Goal: Information Seeking & Learning: Learn about a topic

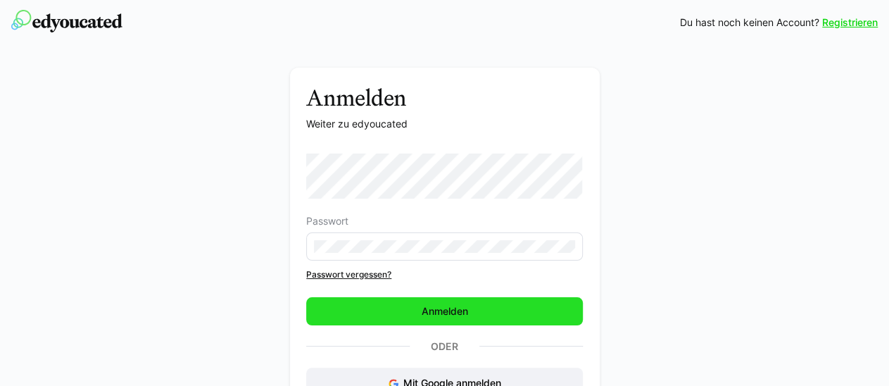
click at [464, 310] on span "Anmelden" at bounding box center [445, 311] width 51 height 14
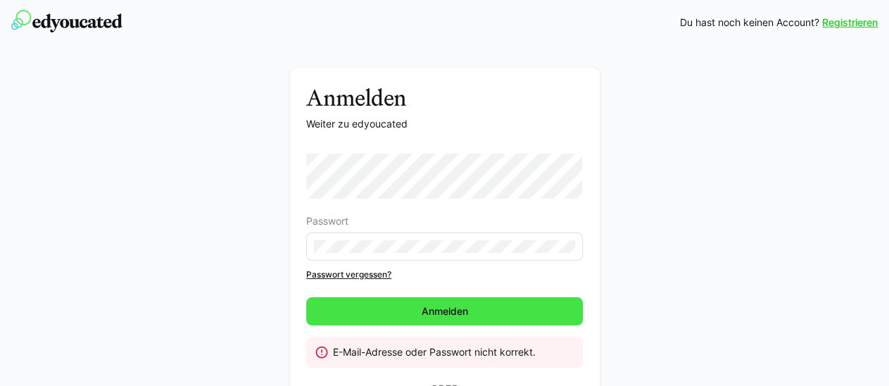
click at [462, 308] on span "Anmelden" at bounding box center [445, 311] width 51 height 14
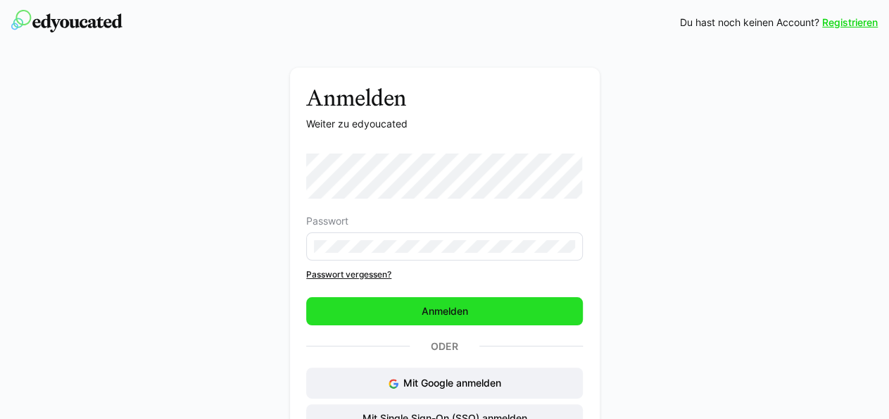
drag, startPoint x: 325, startPoint y: 310, endPoint x: 332, endPoint y: 309, distance: 7.1
click at [325, 309] on span "Anmelden" at bounding box center [444, 311] width 277 height 28
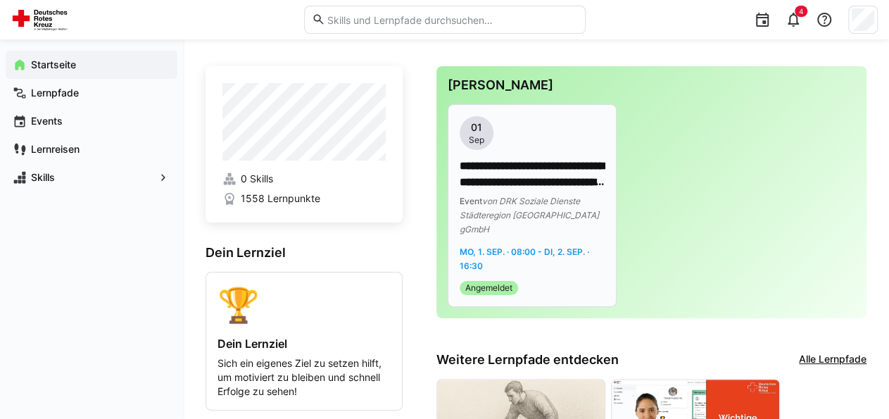
click at [481, 172] on p "**********" at bounding box center [533, 174] width 146 height 32
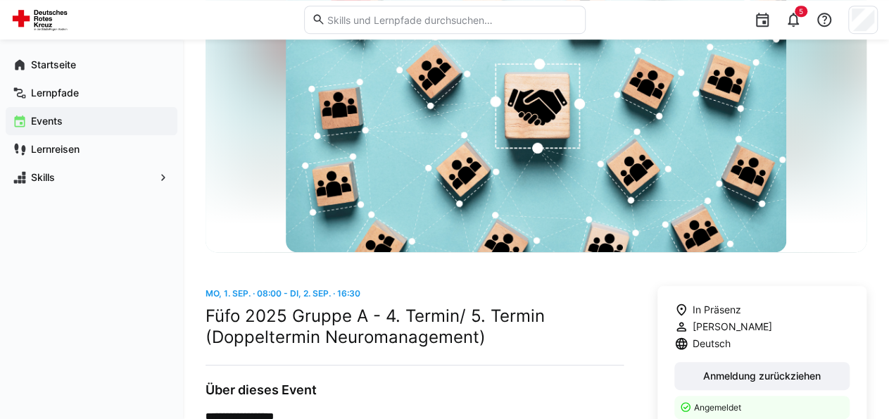
scroll to position [51, 0]
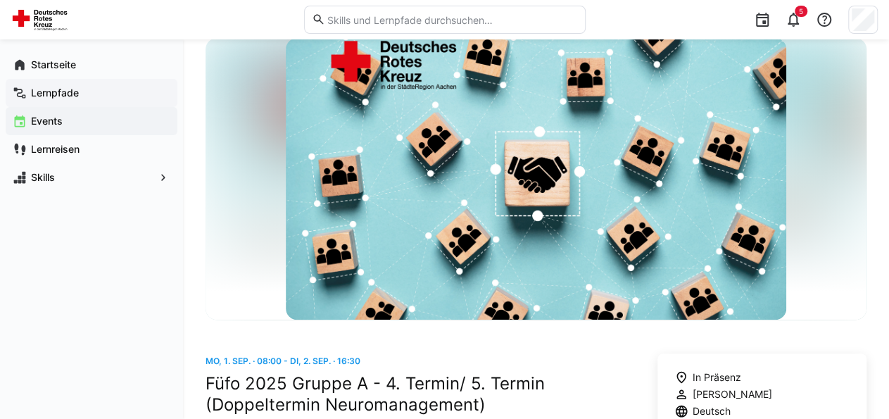
click at [0, 0] on app-navigation-label "Lernpfade" at bounding box center [0, 0] width 0 height 0
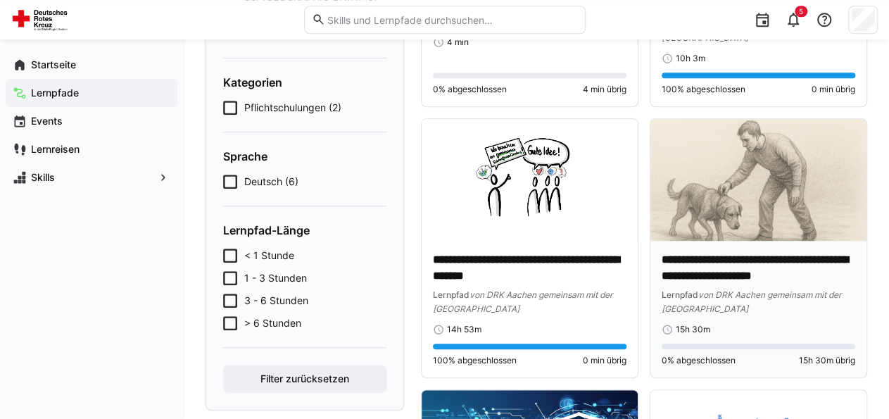
scroll to position [293, 0]
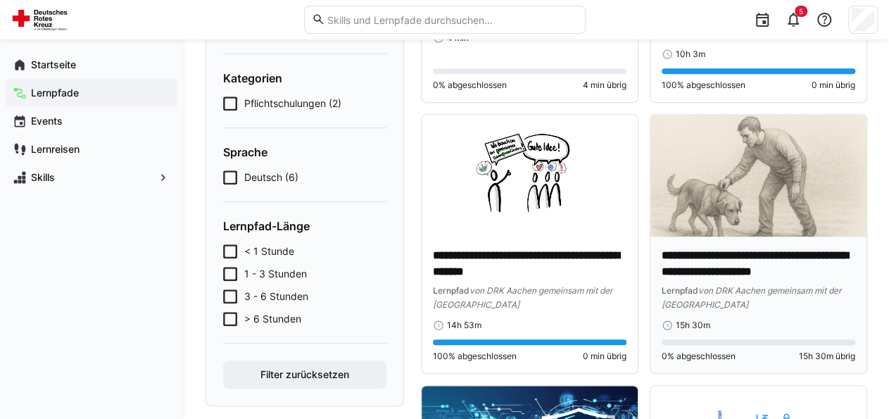
click at [686, 245] on div "**********" at bounding box center [758, 305] width 216 height 137
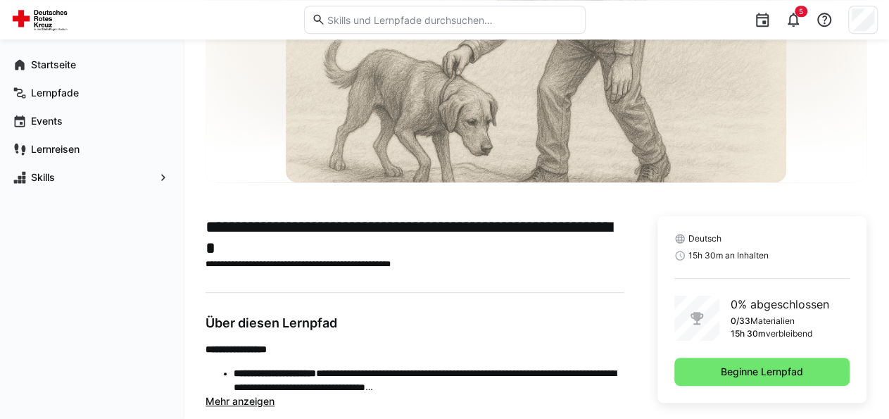
scroll to position [173, 0]
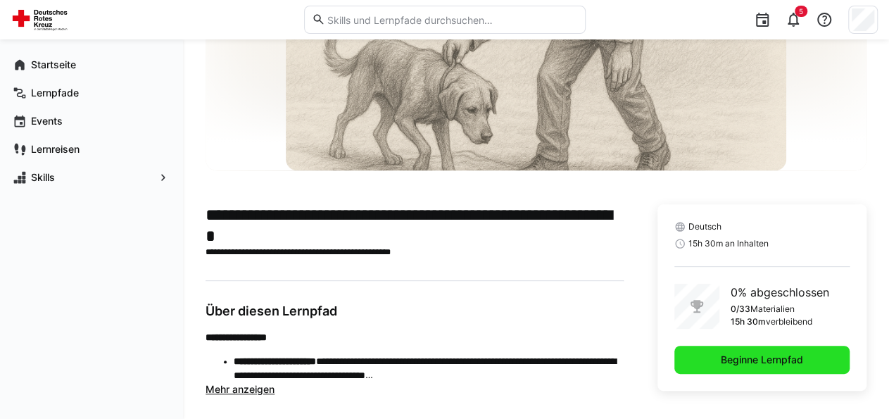
click at [697, 360] on span "Beginne Lernpfad" at bounding box center [761, 360] width 175 height 28
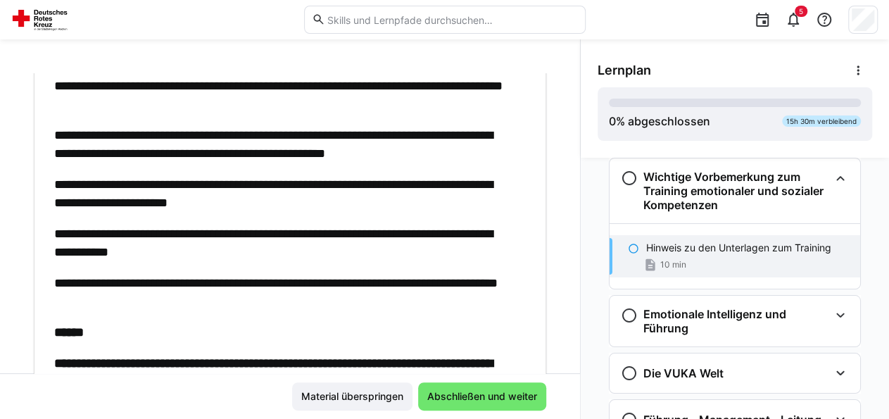
scroll to position [409, 0]
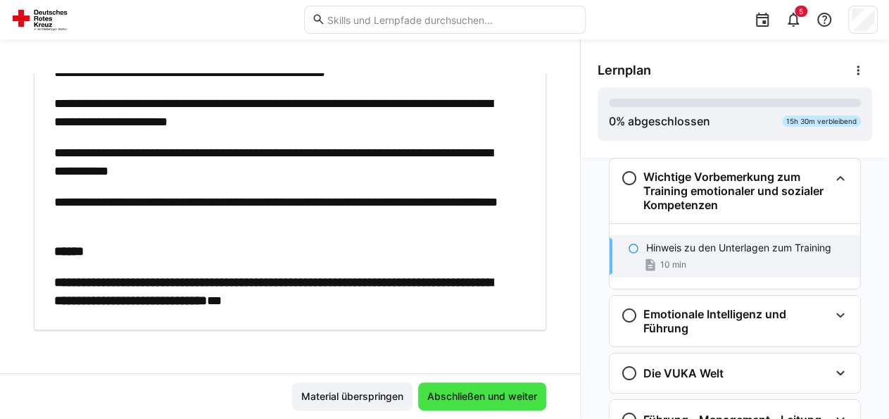
click at [440, 398] on span "Abschließen und weiter" at bounding box center [482, 396] width 114 height 14
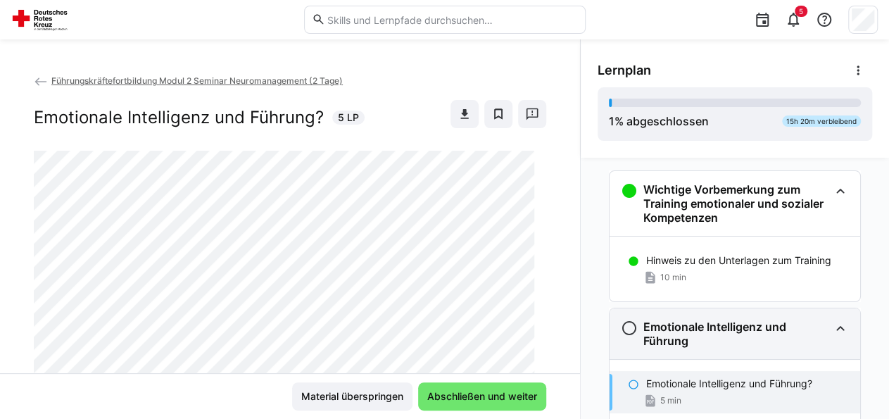
scroll to position [0, 0]
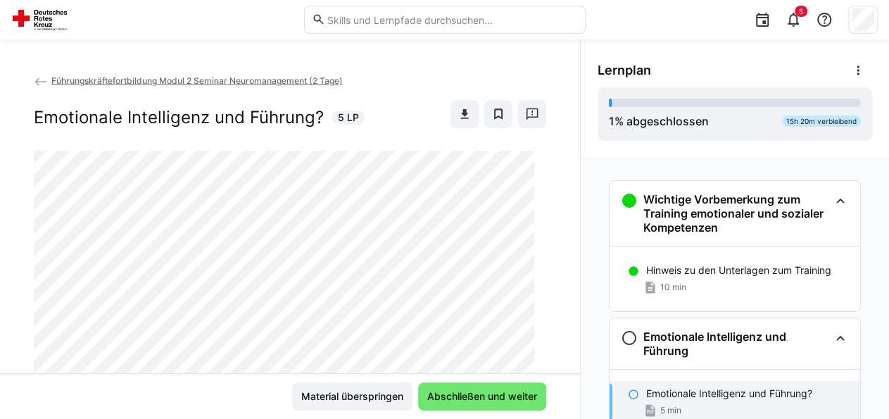
click at [44, 79] on eds-icon at bounding box center [41, 82] width 14 height 14
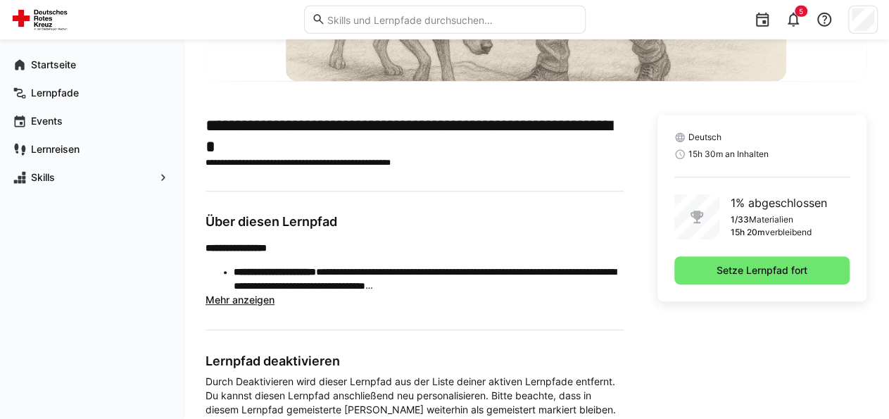
scroll to position [265, 0]
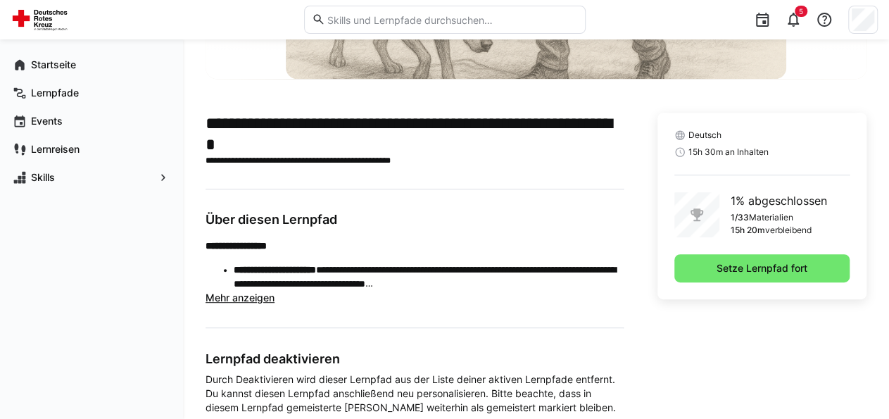
click at [265, 298] on span "Mehr anzeigen" at bounding box center [240, 297] width 69 height 12
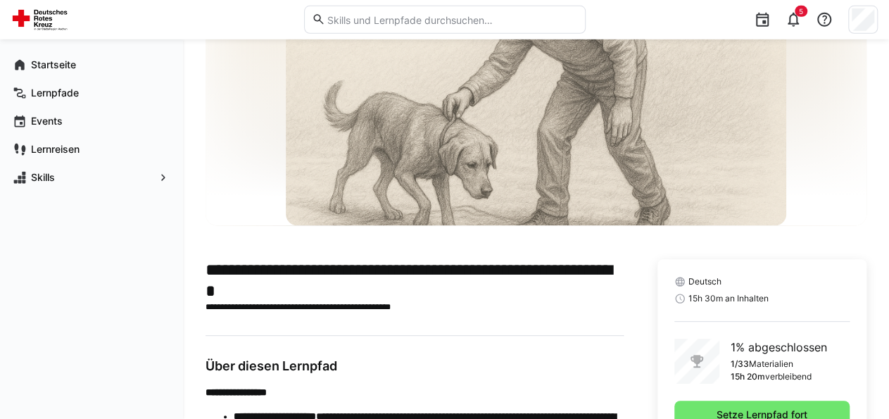
scroll to position [146, 0]
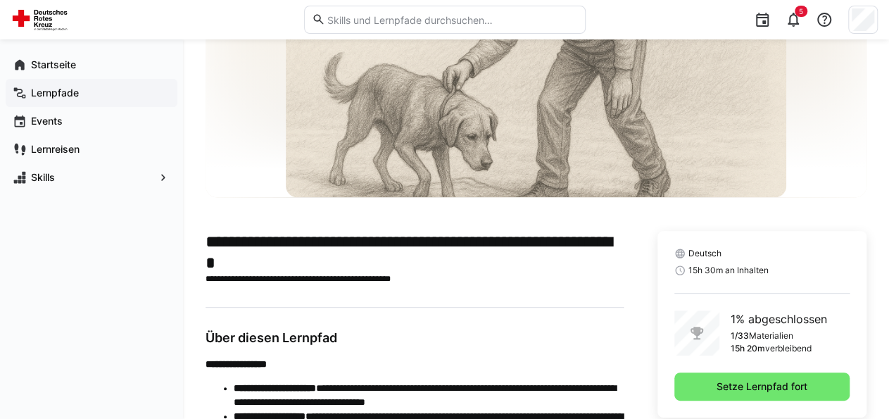
click at [0, 0] on app-navigation-label "Lernpfade" at bounding box center [0, 0] width 0 height 0
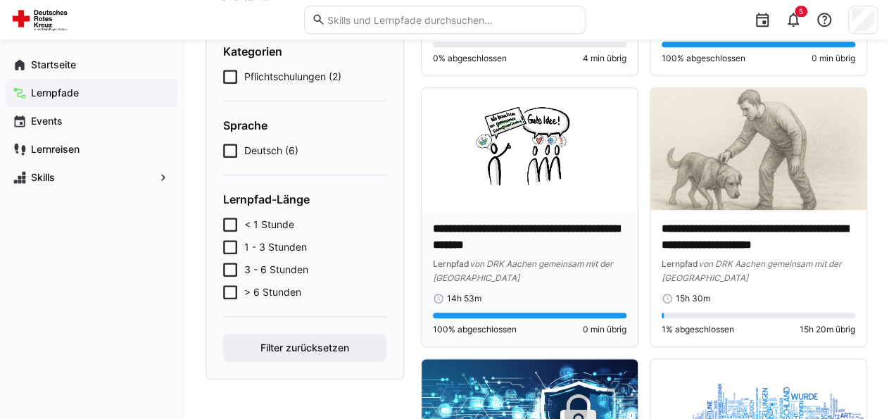
scroll to position [320, 0]
click at [718, 216] on div "**********" at bounding box center [758, 278] width 216 height 137
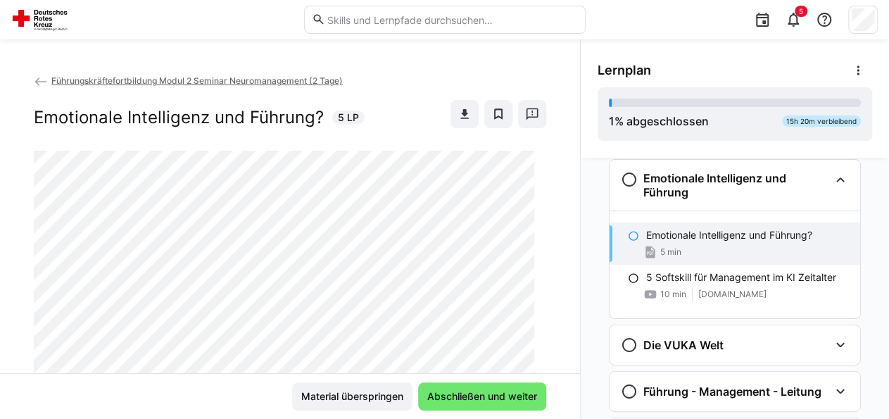
scroll to position [94, 0]
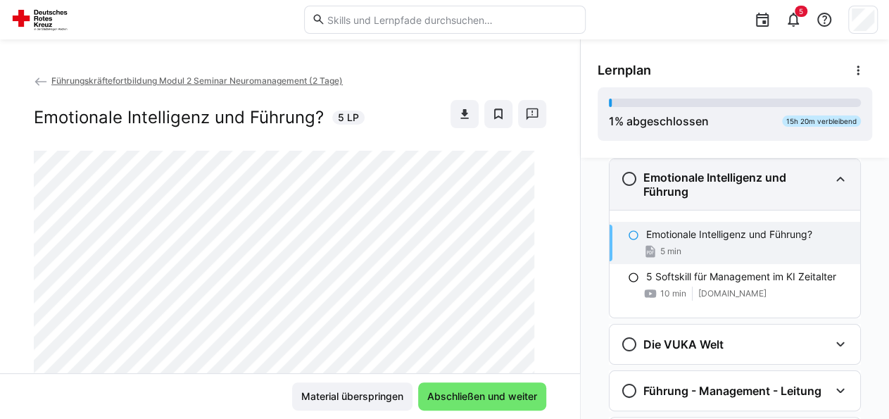
click at [650, 179] on h3 "Emotionale Intelligenz und Führung" at bounding box center [736, 184] width 186 height 28
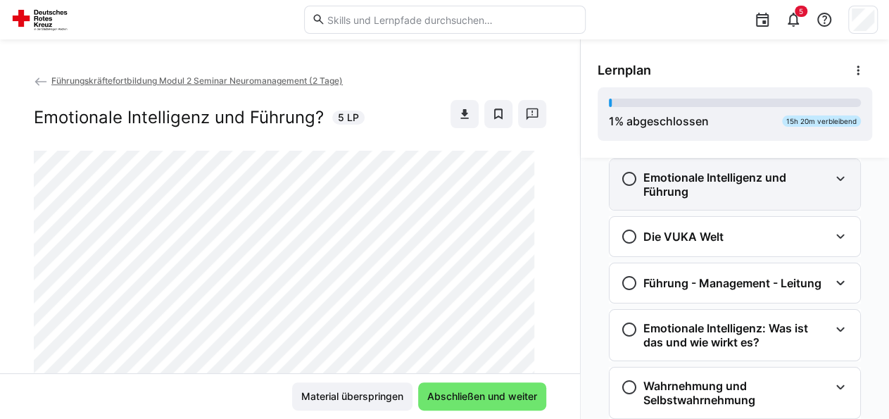
click at [650, 179] on h3 "Emotionale Intelligenz und Führung" at bounding box center [736, 184] width 186 height 28
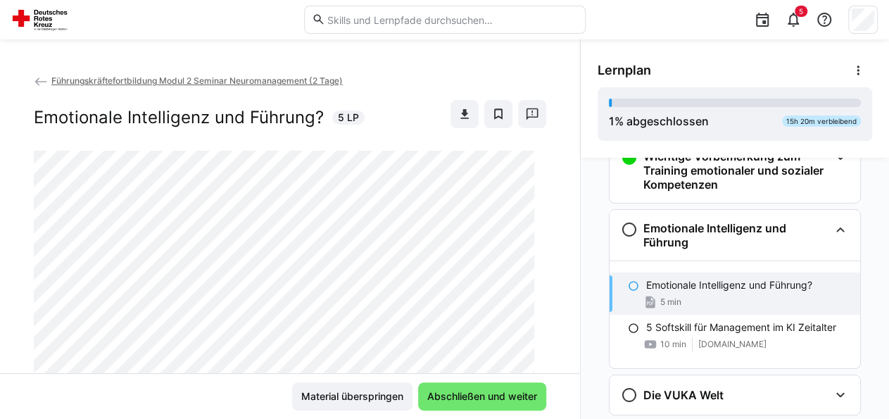
scroll to position [0, 0]
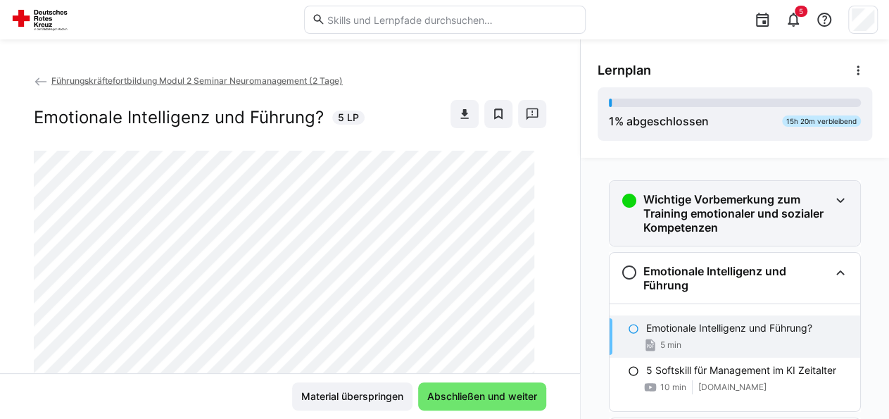
click at [676, 225] on h3 "Wichtige Vorbemerkung zum Training emotionaler und sozialer Kompetenzen" at bounding box center [736, 213] width 186 height 42
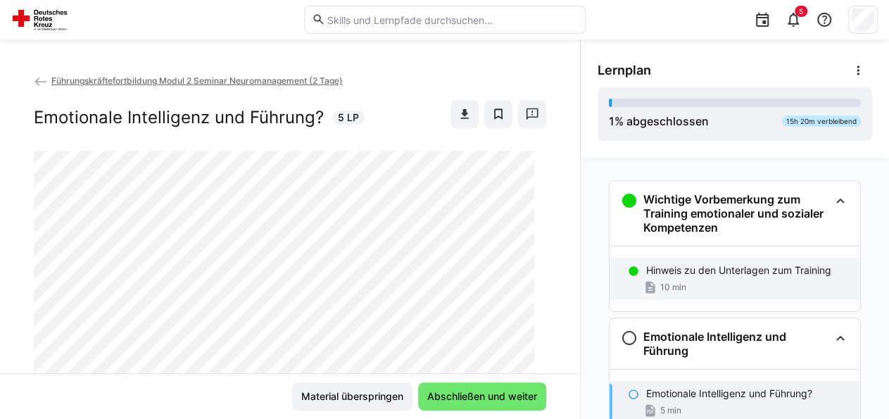
click at [703, 272] on p "Hinweis zu den Unterlagen zum Training" at bounding box center [738, 270] width 185 height 14
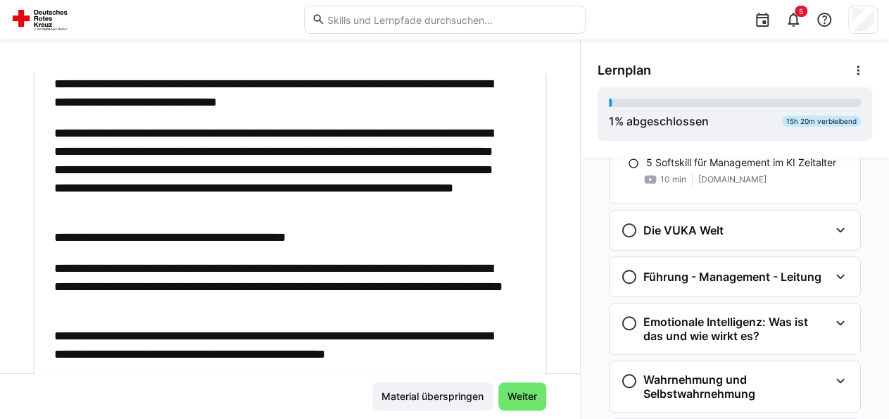
scroll to position [304, 0]
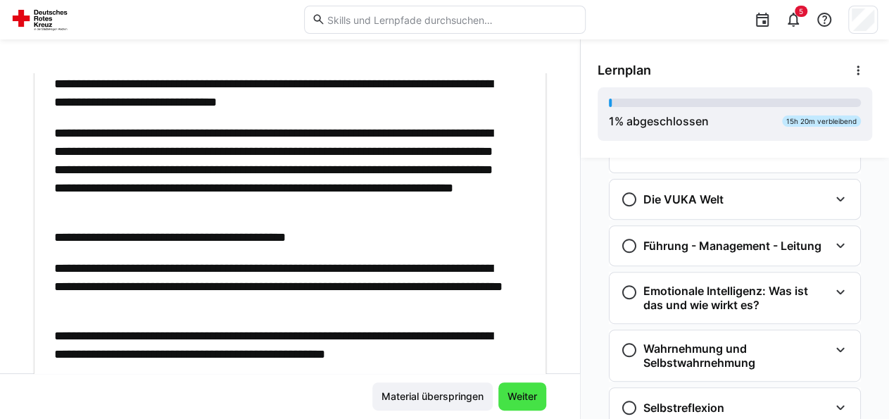
click at [512, 396] on span "Weiter" at bounding box center [522, 396] width 34 height 14
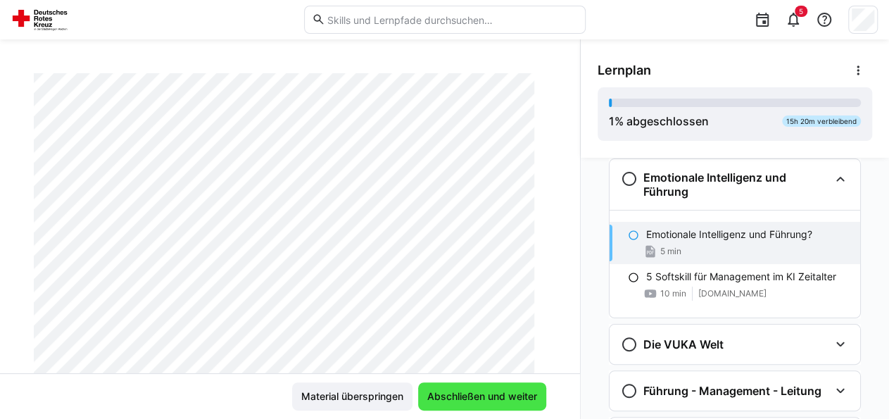
scroll to position [159, 0]
click at [499, 392] on span "Abschließen und weiter" at bounding box center [482, 396] width 114 height 14
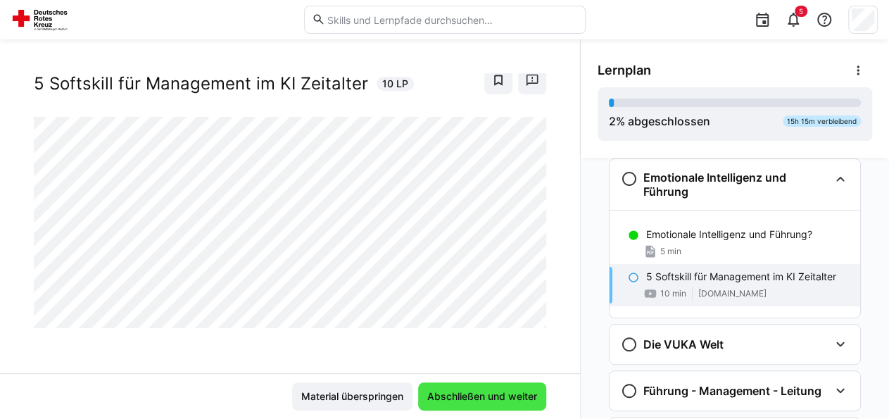
scroll to position [32, 0]
click at [499, 392] on span "Abschließen und weiter" at bounding box center [482, 396] width 114 height 14
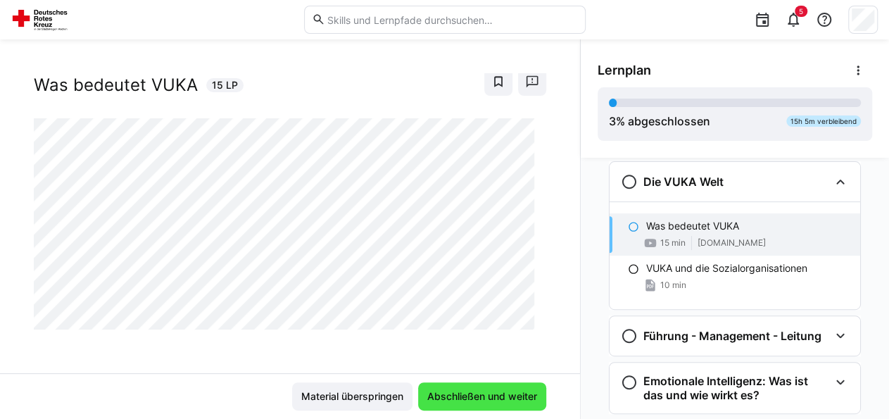
scroll to position [324, 0]
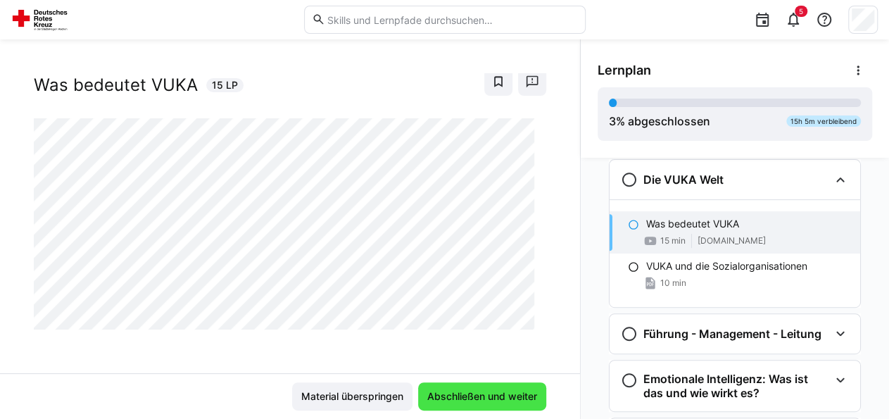
click at [499, 392] on span "Abschließen und weiter" at bounding box center [482, 396] width 114 height 14
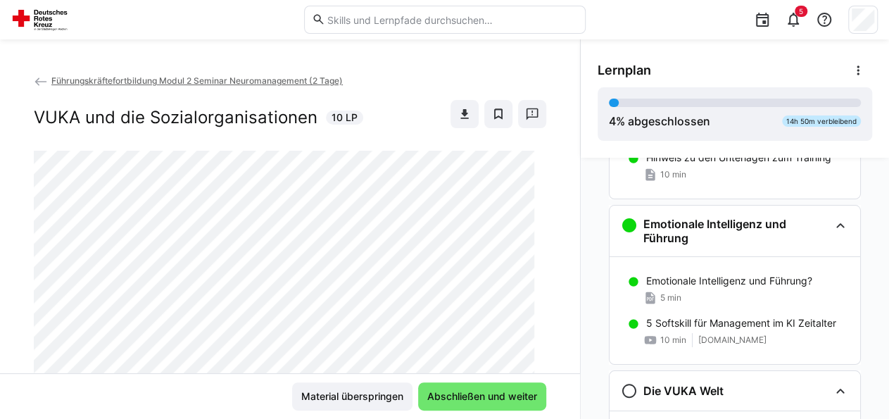
scroll to position [0, 0]
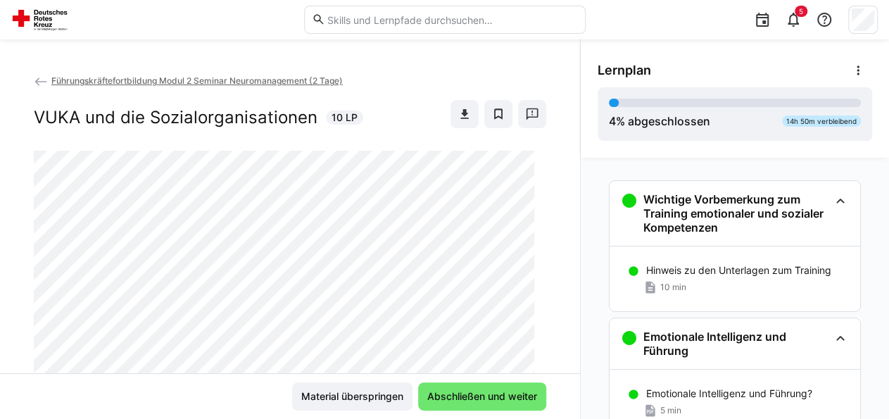
click at [65, 81] on span "Führungskräftefortbildung Modul 2 Seminar Neuromanagement (2 Tage)" at bounding box center [196, 80] width 291 height 11
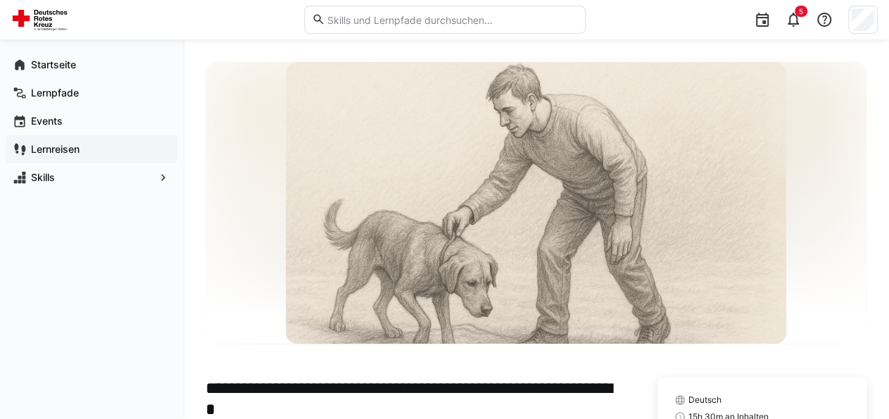
click at [0, 0] on app-navigation-label "Lernreisen" at bounding box center [0, 0] width 0 height 0
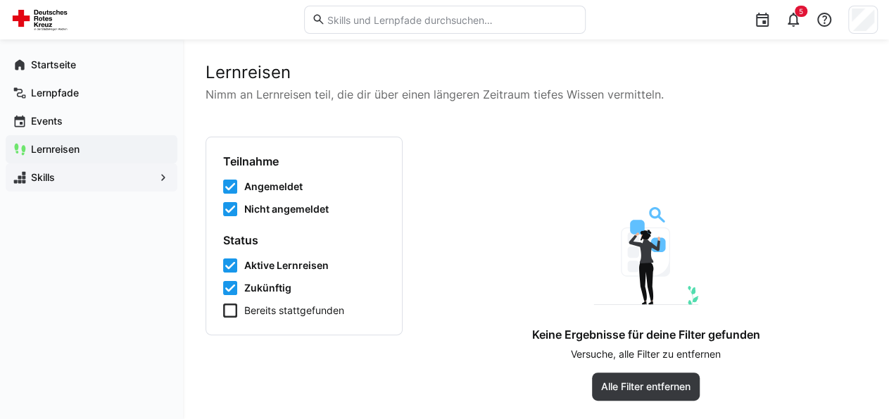
click at [0, 0] on app-navigation-label "Skills" at bounding box center [0, 0] width 0 height 0
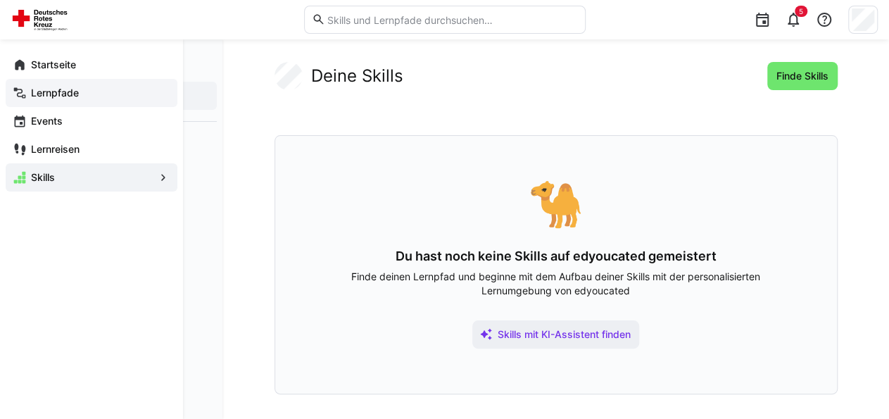
click at [101, 103] on div "Lernpfade" at bounding box center [92, 93] width 172 height 28
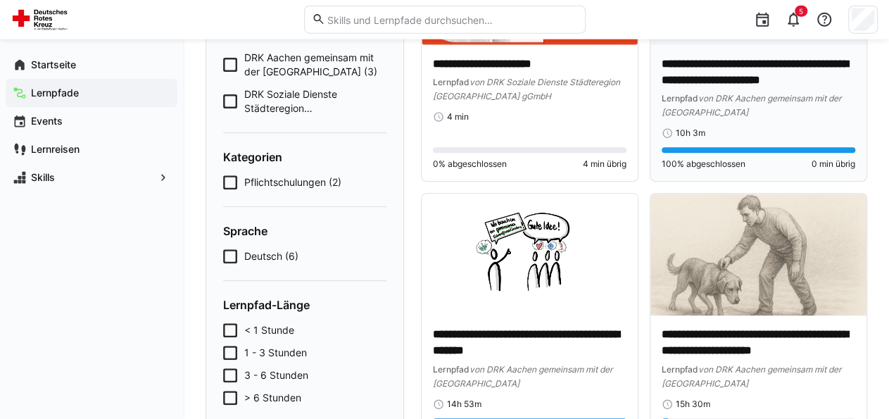
scroll to position [173, 0]
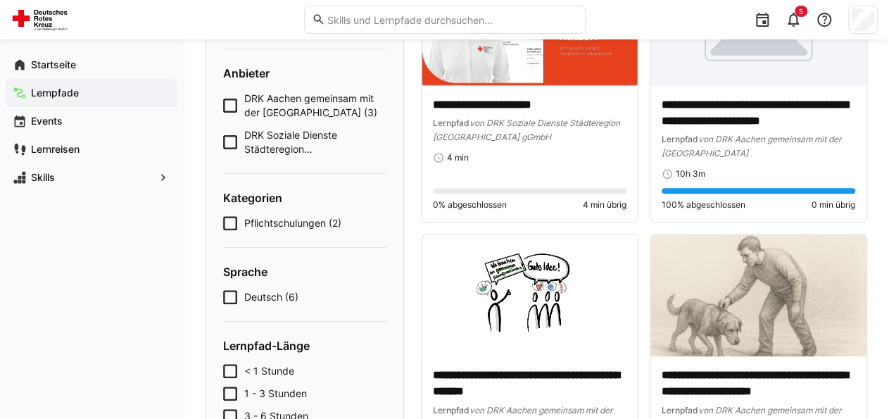
click at [340, 108] on span "DRK Aachen gemeinsam mit der [GEOGRAPHIC_DATA] (3)" at bounding box center [315, 106] width 142 height 28
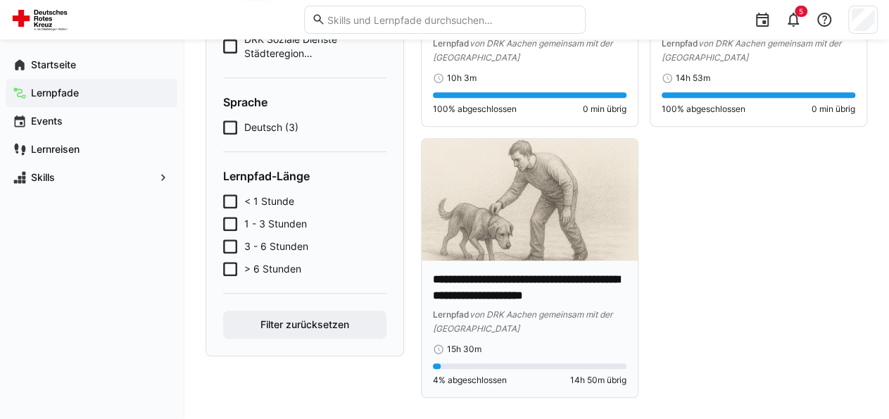
scroll to position [270, 0]
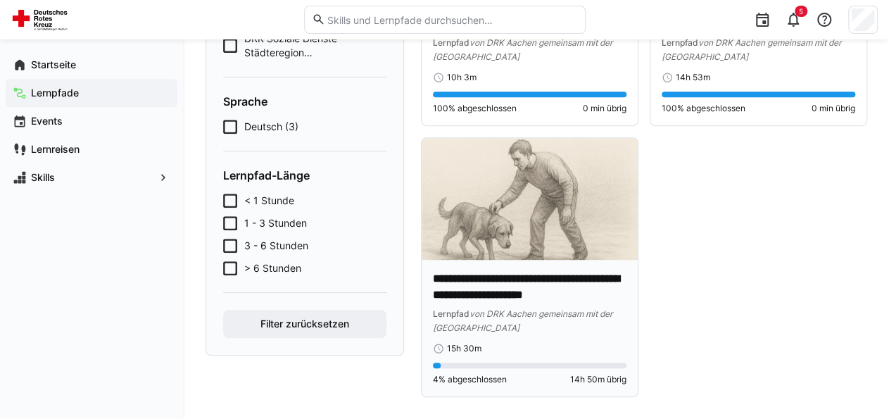
click at [479, 254] on img at bounding box center [530, 199] width 216 height 122
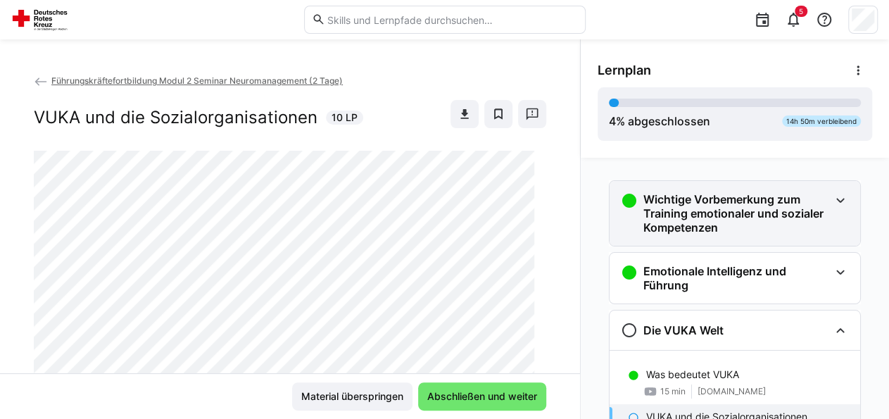
click at [674, 218] on h3 "Wichtige Vorbemerkung zum Training emotionaler und sozialer Kompetenzen" at bounding box center [736, 213] width 186 height 42
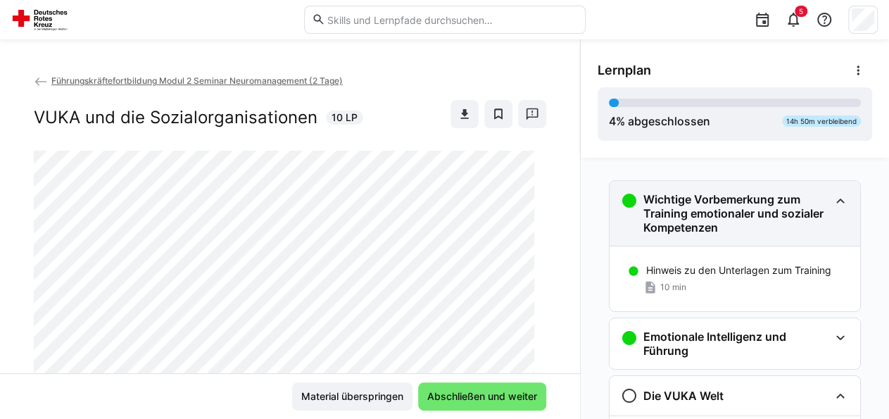
click at [684, 205] on h3 "Wichtige Vorbemerkung zum Training emotionaler und sozialer Kompetenzen" at bounding box center [736, 213] width 186 height 42
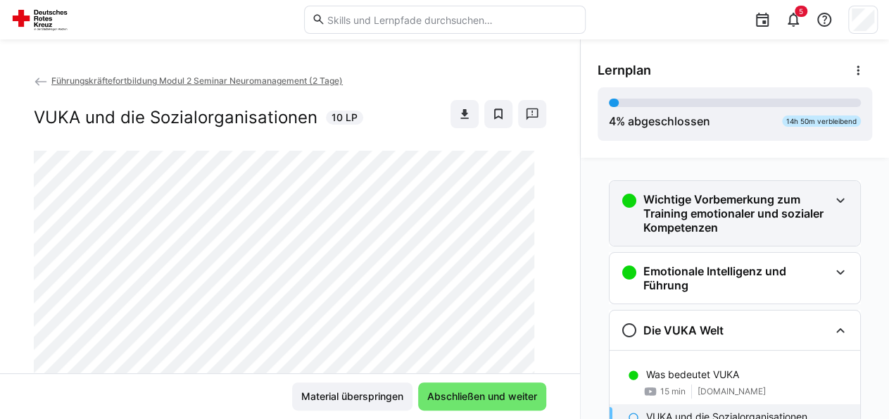
click at [835, 199] on eds-icon at bounding box center [840, 200] width 17 height 17
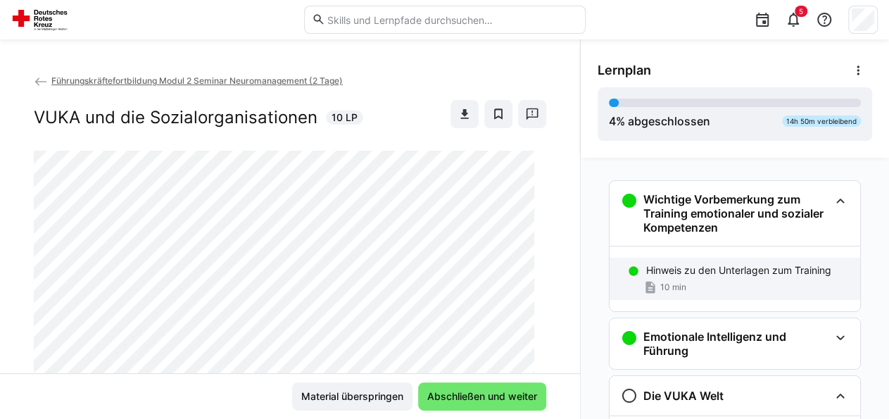
click at [731, 263] on div "Hinweis zu den Unterlagen zum Training 10 min" at bounding box center [735, 279] width 251 height 42
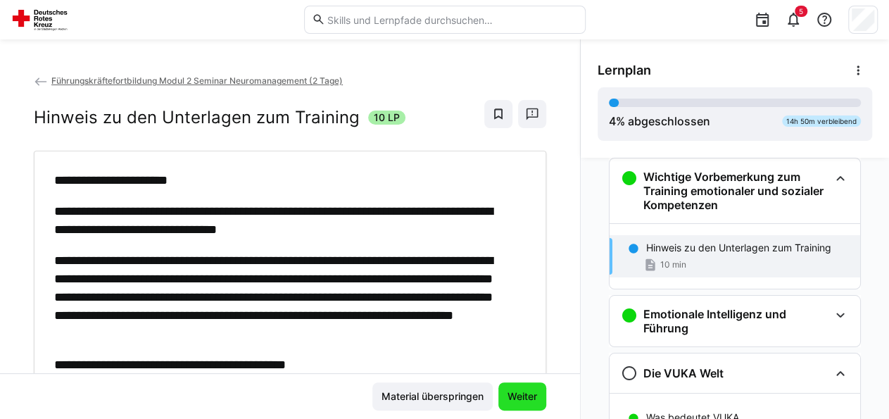
click at [509, 399] on span "Weiter" at bounding box center [522, 396] width 34 height 14
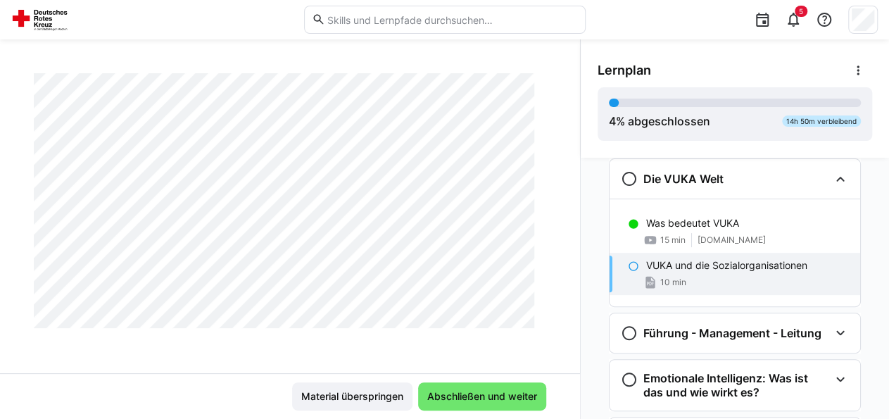
scroll to position [4646, 0]
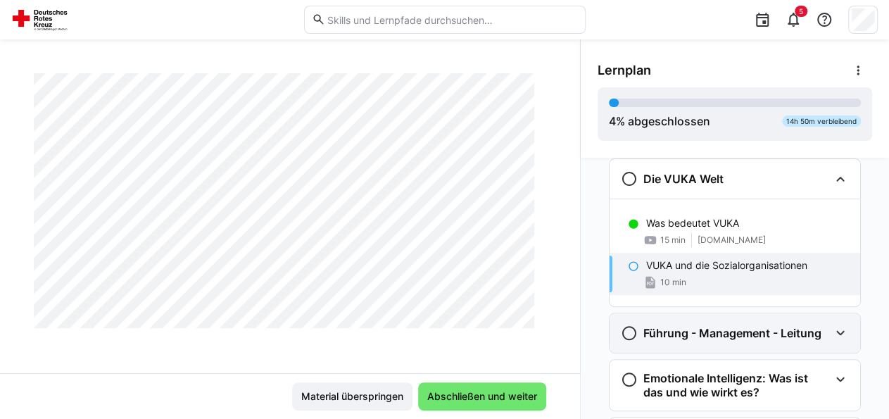
click at [685, 339] on div "Führung - Management - Leitung" at bounding box center [721, 333] width 201 height 17
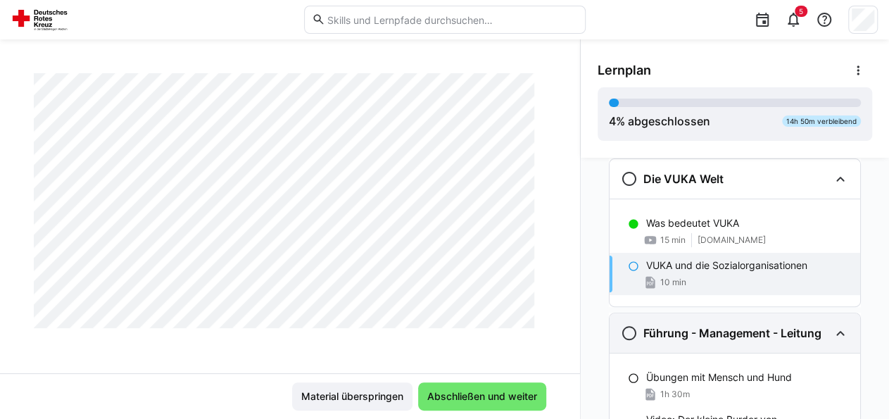
scroll to position [358, 0]
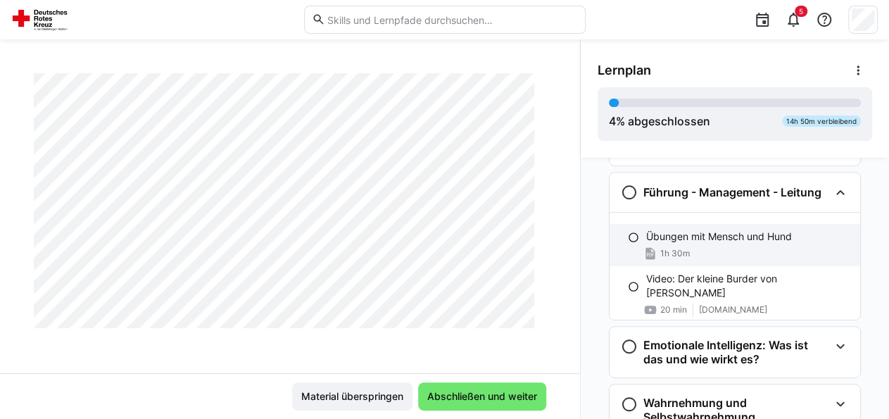
click at [731, 230] on p "Übungen mit Mensch und Hund" at bounding box center [719, 236] width 146 height 14
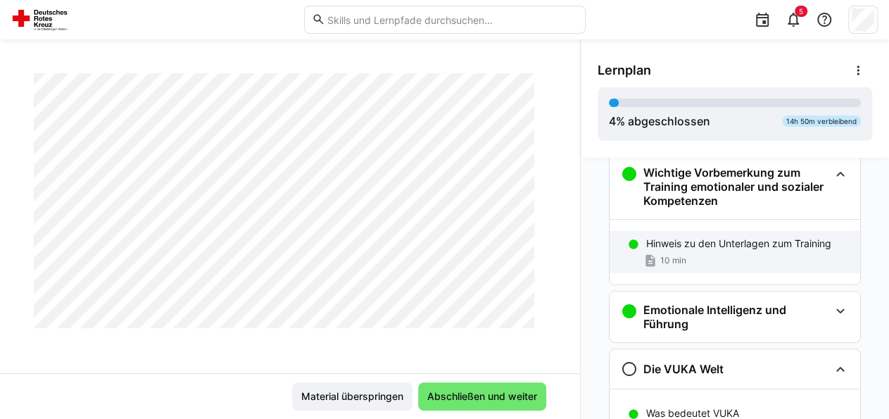
scroll to position [211, 0]
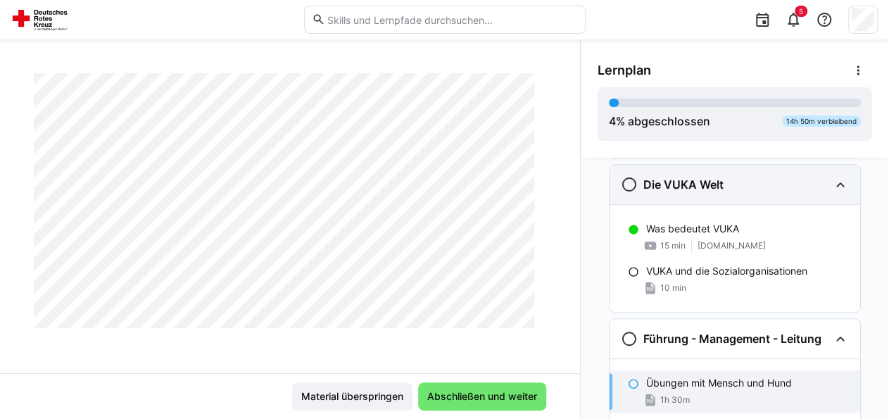
click at [753, 194] on div "Die VUKA Welt" at bounding box center [735, 184] width 251 height 39
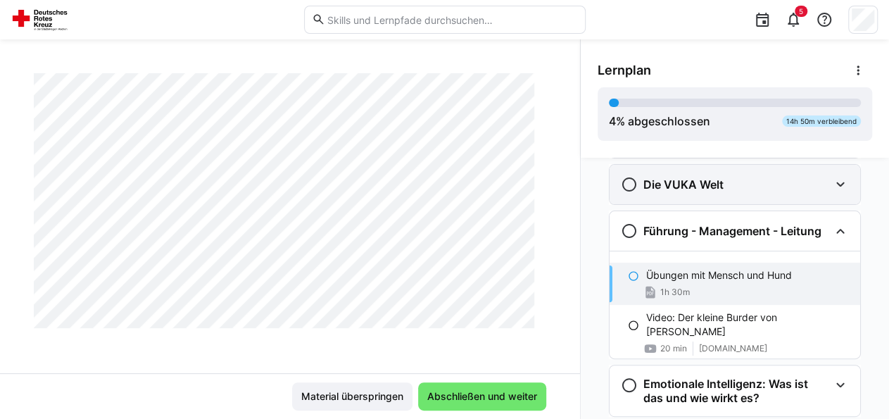
click at [713, 175] on div "Die VUKA Welt" at bounding box center [735, 184] width 251 height 39
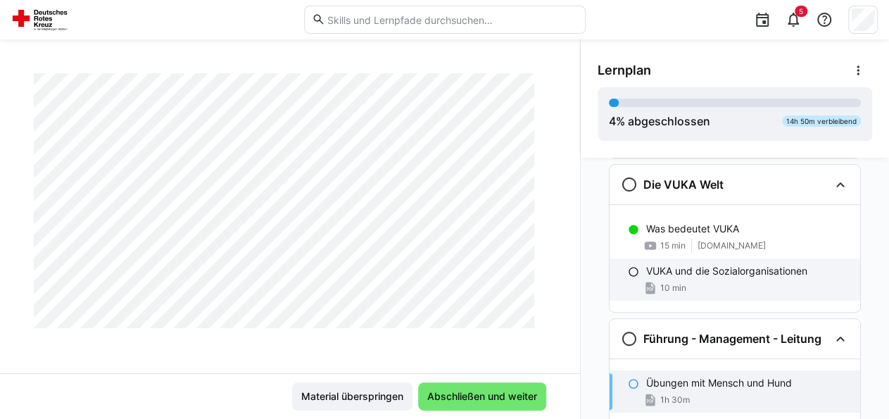
click at [755, 278] on div "VUKA und die Sozialorganisationen 10 min" at bounding box center [735, 279] width 251 height 42
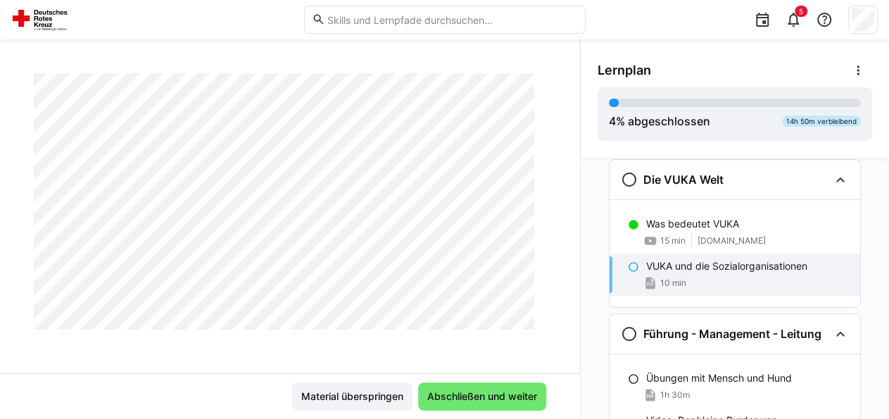
scroll to position [217, 0]
click at [441, 399] on span "Abschließen und weiter" at bounding box center [482, 396] width 114 height 14
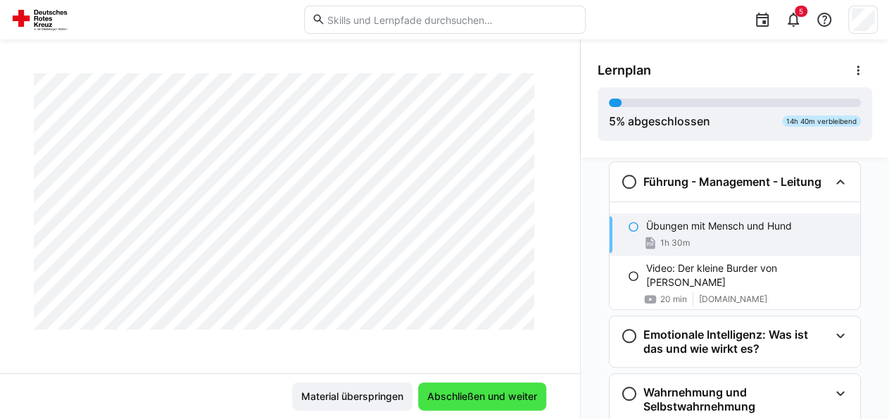
scroll to position [370, 0]
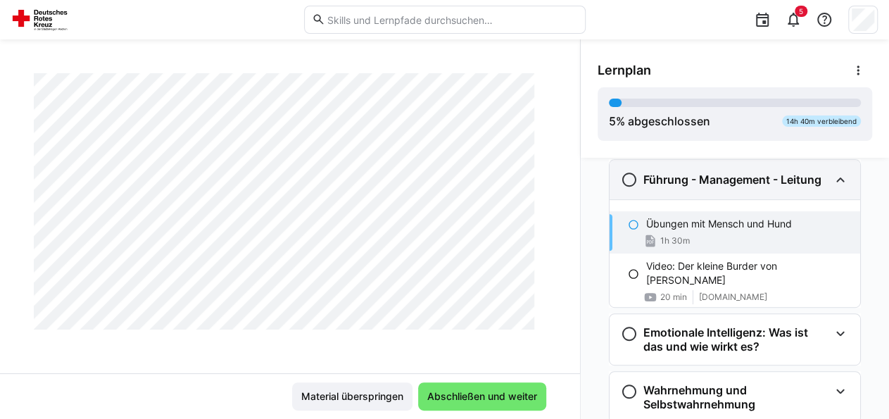
click at [721, 180] on h3 "Führung - Management - Leitung" at bounding box center [732, 179] width 178 height 14
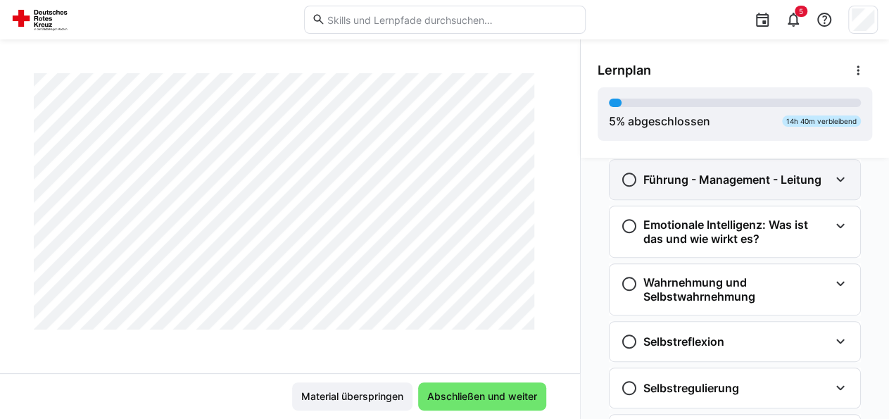
drag, startPoint x: 721, startPoint y: 180, endPoint x: 702, endPoint y: 182, distance: 19.2
click at [712, 181] on h3 "Führung - Management - Leitung" at bounding box center [732, 179] width 178 height 14
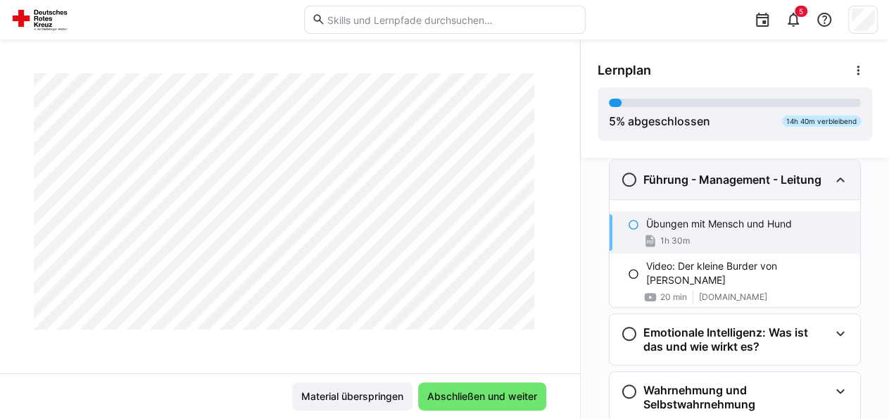
click at [631, 177] on eds-icon at bounding box center [629, 179] width 17 height 17
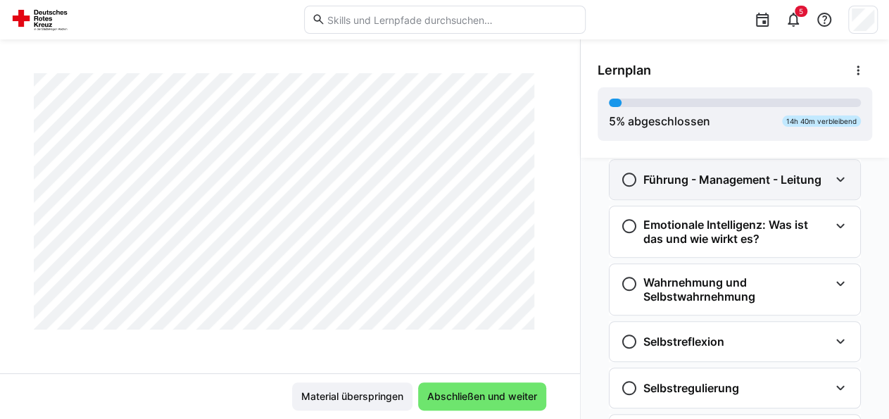
click at [631, 177] on eds-icon at bounding box center [629, 179] width 17 height 17
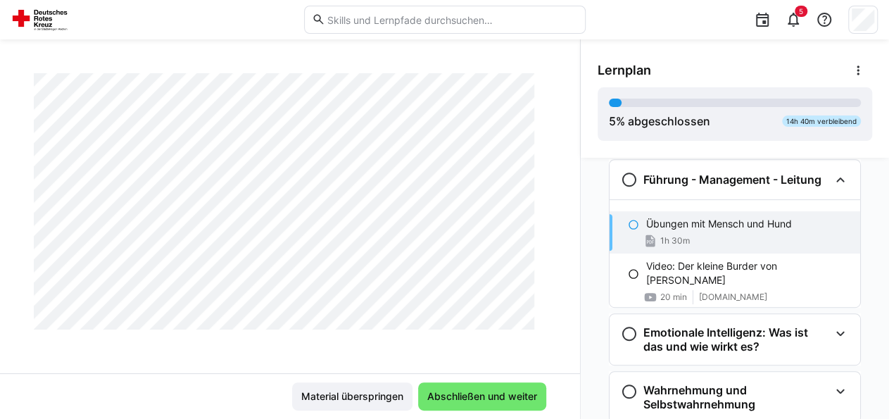
click at [703, 235] on div "1h 30m" at bounding box center [747, 241] width 203 height 14
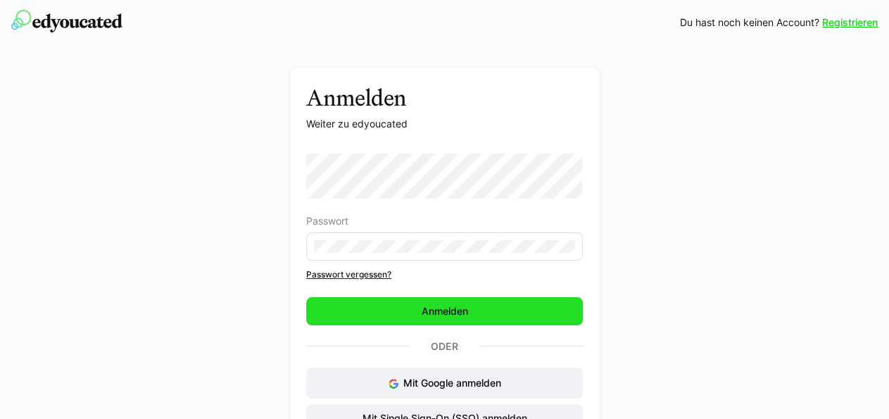
click at [434, 305] on span "Anmelden" at bounding box center [445, 311] width 51 height 14
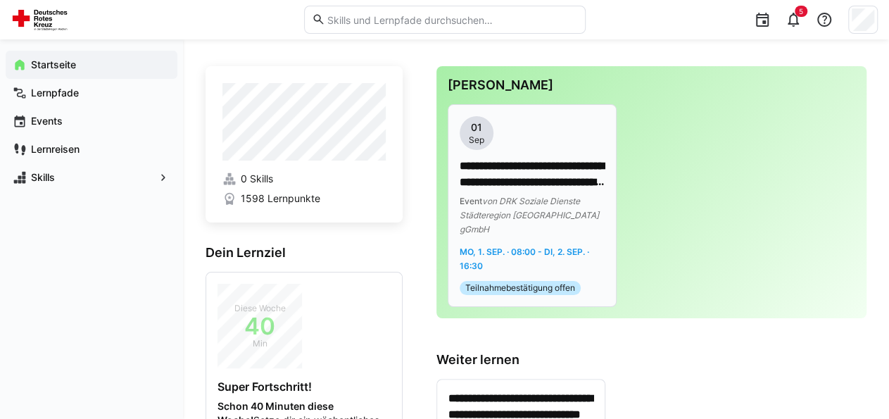
click at [517, 187] on p "**********" at bounding box center [533, 174] width 146 height 32
